Goal: Task Accomplishment & Management: Complete application form

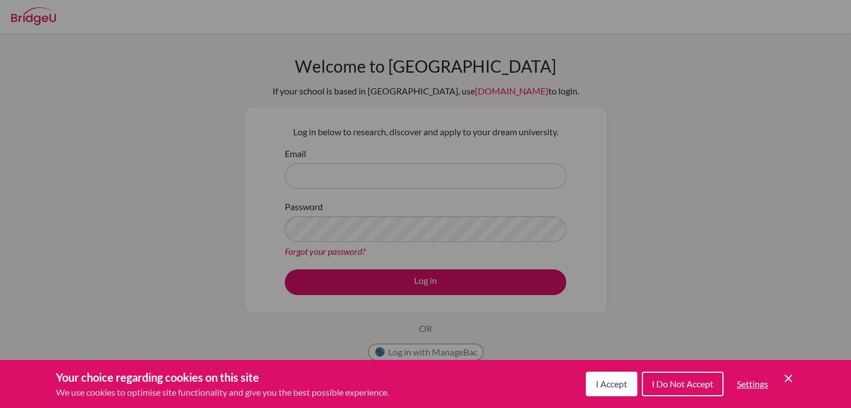
click at [791, 378] on icon "Cookie Control Close Icon" at bounding box center [788, 378] width 13 height 13
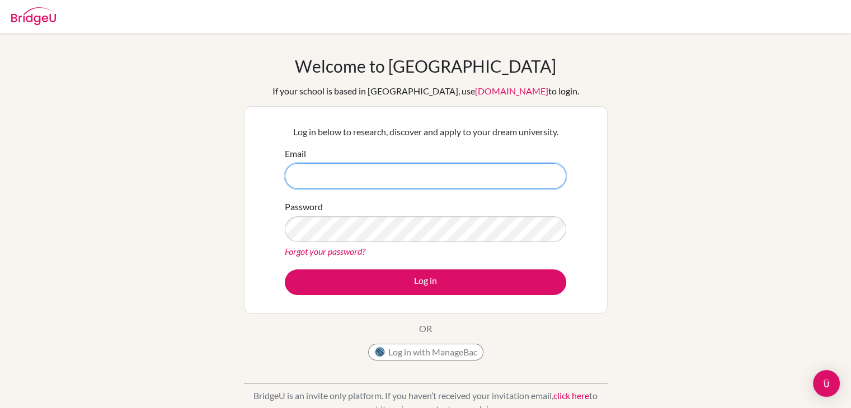
click at [380, 173] on input "Email" at bounding box center [425, 176] width 281 height 26
type input "k"
type input "[EMAIL_ADDRESS][DOMAIN_NAME]"
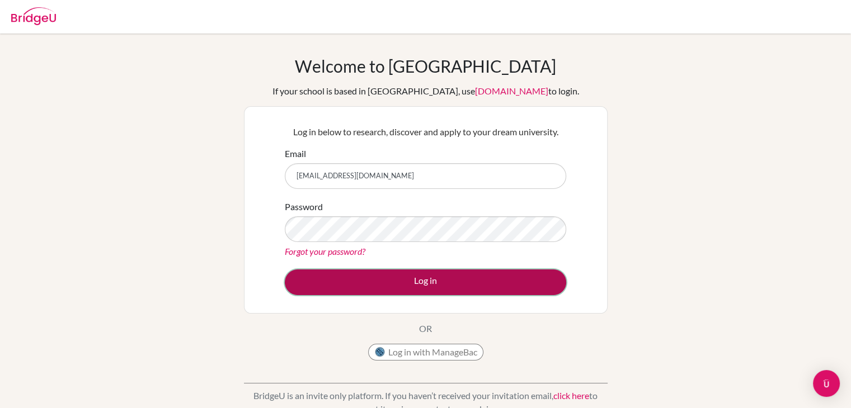
click at [365, 274] on button "Log in" at bounding box center [425, 283] width 281 height 26
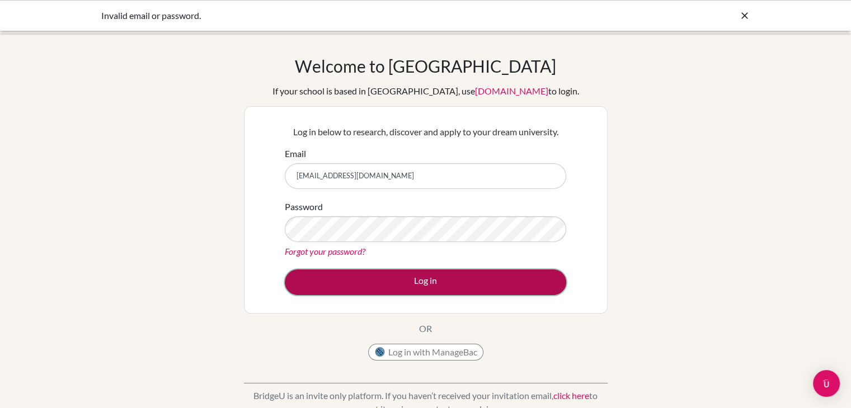
click at [385, 276] on button "Log in" at bounding box center [425, 283] width 281 height 26
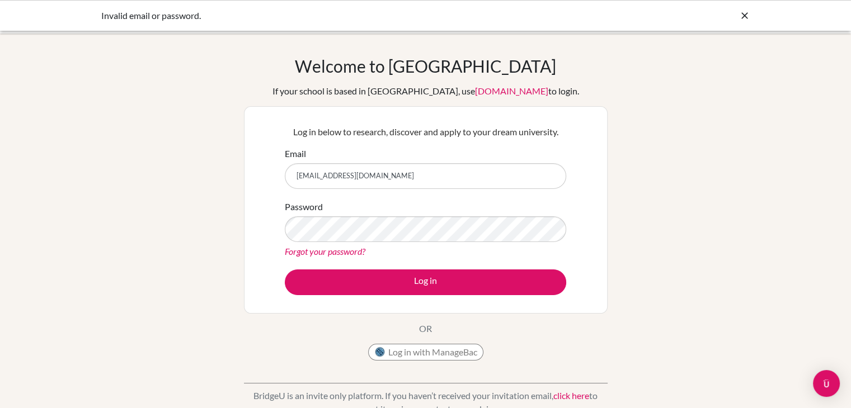
drag, startPoint x: 378, startPoint y: 173, endPoint x: 294, endPoint y: 186, distance: 84.4
click at [294, 186] on input "[EMAIL_ADDRESS][DOMAIN_NAME]" at bounding box center [425, 176] width 281 height 26
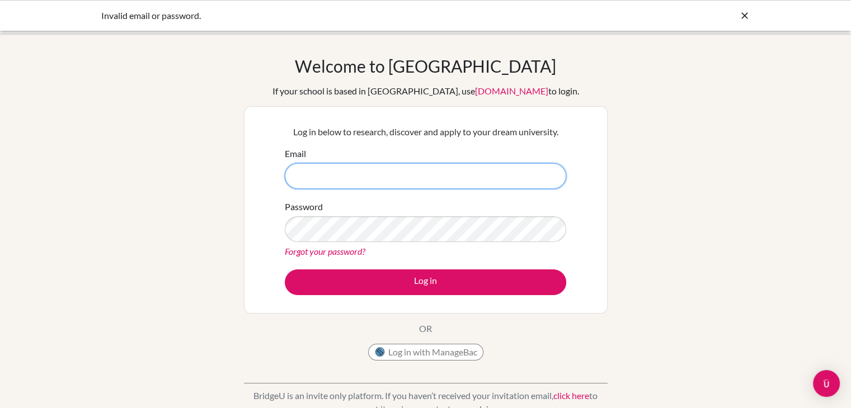
paste input "C1850ushashi@siscolombo.onmicrosoft.com"
type input "C1850ushashi@siscolombo.onmicrosoft.com"
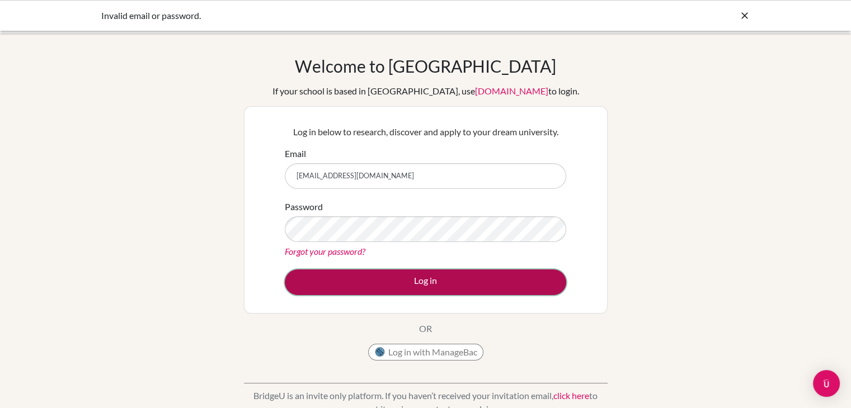
click at [387, 285] on button "Log in" at bounding box center [425, 283] width 281 height 26
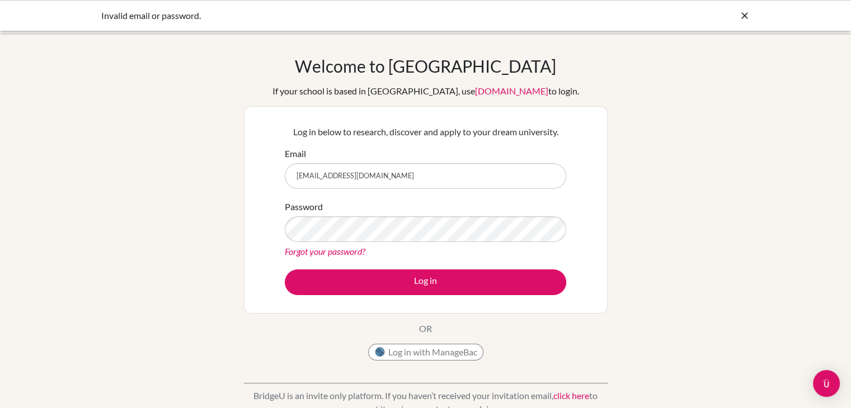
drag, startPoint x: 441, startPoint y: 175, endPoint x: 277, endPoint y: 172, distance: 164.0
click at [277, 172] on div "Log in below to research, discover and apply to your dream university. Email [E…" at bounding box center [426, 210] width 364 height 208
type input "[EMAIL_ADDRESS][DOMAIN_NAME]"
click at [285, 270] on button "Log in" at bounding box center [425, 283] width 281 height 26
